Goal: Information Seeking & Learning: Find specific fact

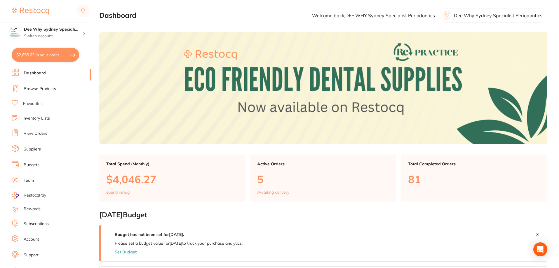
click at [42, 89] on link "Browse Products" at bounding box center [40, 89] width 32 height 6
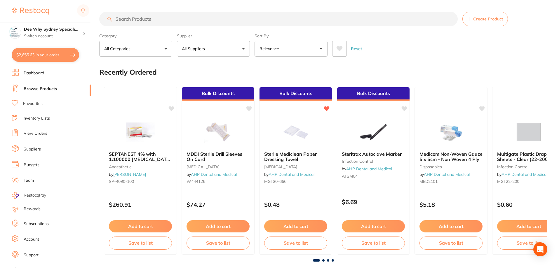
click at [157, 19] on input "search" at bounding box center [278, 19] width 358 height 15
paste input "3. GEM 21S (Bioactive Agent)"
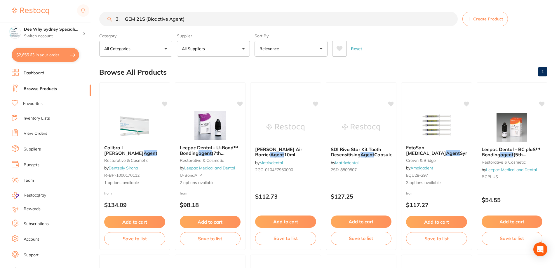
drag, startPoint x: 146, startPoint y: 17, endPoint x: 232, endPoint y: 19, distance: 86.4
click at [232, 19] on input "3. GEM 21S (Bioactive Agent)" at bounding box center [278, 19] width 358 height 15
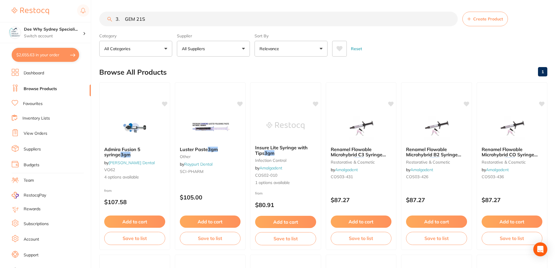
drag, startPoint x: 151, startPoint y: 22, endPoint x: 0, endPoint y: 1, distance: 152.2
click at [0, 3] on div "$2,655.63 Dee Why Sydney Speciali... Switch account Dee Why Sydney Specialist P…" at bounding box center [279, 134] width 559 height 268
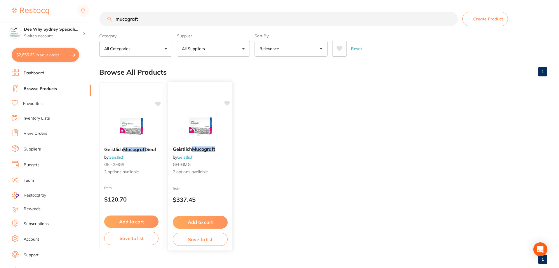
click at [198, 118] on img at bounding box center [200, 126] width 38 height 29
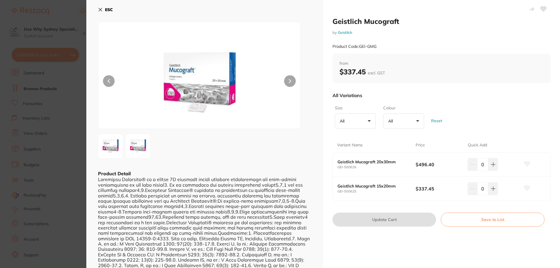
click at [99, 7] on button "ESC" at bounding box center [105, 10] width 15 height 10
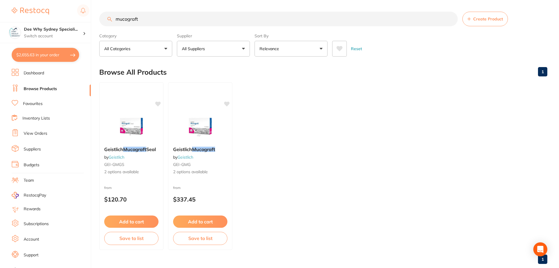
drag, startPoint x: 148, startPoint y: 20, endPoint x: 0, endPoint y: -1, distance: 149.2
click at [0, 0] on html "$2,655.63 Dee Why Sydney Speciali... Switch account Dee Why Sydney Specialist P…" at bounding box center [279, 134] width 559 height 268
type input "alloderm"
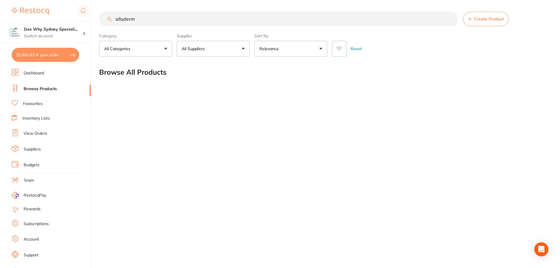
click at [127, 22] on input "alloderm" at bounding box center [279, 19] width 360 height 15
click at [148, 16] on input "alloderm" at bounding box center [279, 19] width 360 height 15
